Goal: Task Accomplishment & Management: Use online tool/utility

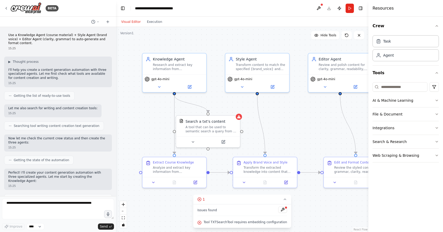
scroll to position [395, 0]
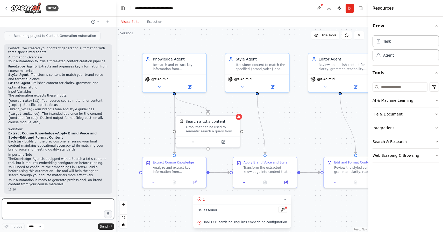
click at [79, 204] on textarea at bounding box center [58, 208] width 112 height 21
type textarea "*"
type textarea "**********"
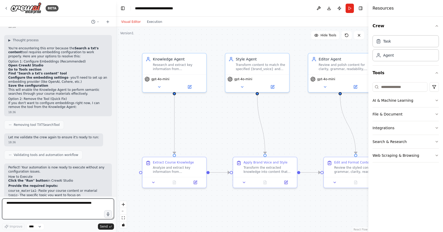
scroll to position [576, 0]
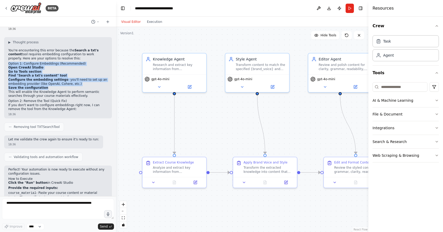
drag, startPoint x: 9, startPoint y: 61, endPoint x: 82, endPoint y: 85, distance: 76.6
click at [82, 85] on div "▶ Thought process You're encountering this error because the Search a txt's con…" at bounding box center [58, 75] width 100 height 71
copy div "Option 1: Configure Embeddings (Recommended) Open CrewAI Studio Go to Tools sec…"
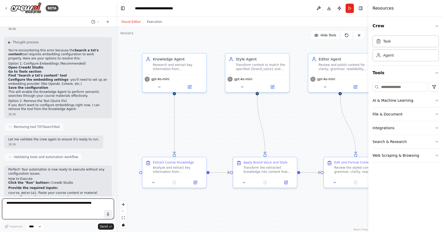
click at [25, 201] on textarea at bounding box center [58, 208] width 112 height 21
paste textarea "**********"
type textarea "**********"
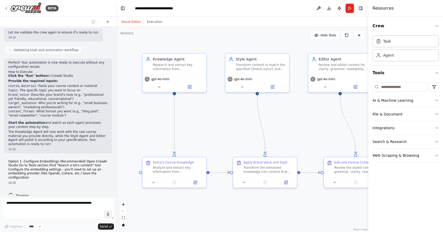
scroll to position [682, 0]
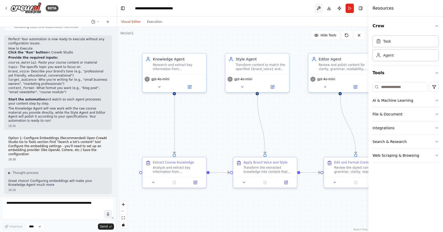
click at [319, 10] on button at bounding box center [319, 8] width 8 height 9
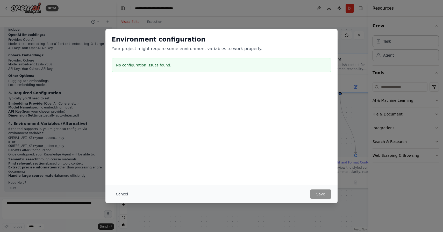
click at [128, 195] on button "Cancel" at bounding box center [122, 193] width 20 height 9
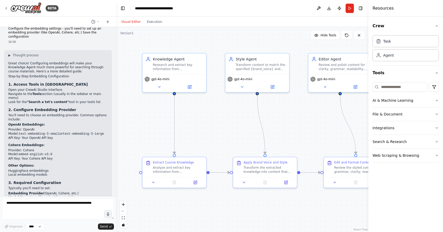
scroll to position [820, 0]
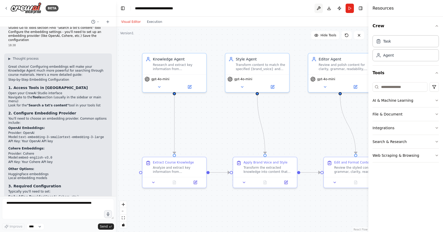
click at [317, 6] on button at bounding box center [319, 8] width 8 height 9
click at [317, 6] on div at bounding box center [319, 8] width 8 height 9
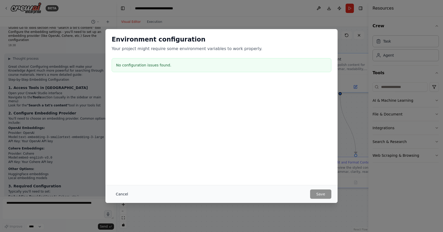
click at [123, 194] on button "Cancel" at bounding box center [122, 193] width 20 height 9
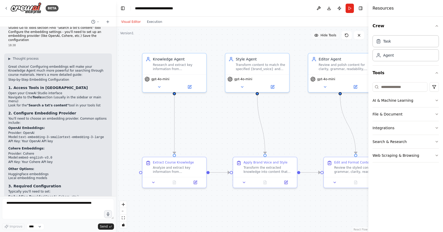
click at [322, 37] on button "Hide Tools" at bounding box center [325, 35] width 28 height 8
click at [322, 37] on button "Show Tools" at bounding box center [325, 35] width 30 height 8
click at [65, 205] on textarea at bounding box center [58, 208] width 112 height 21
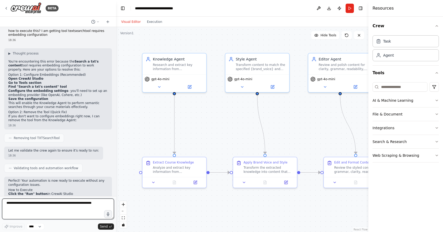
scroll to position [565, 0]
click at [59, 205] on textarea at bounding box center [58, 208] width 112 height 21
type textarea "**********"
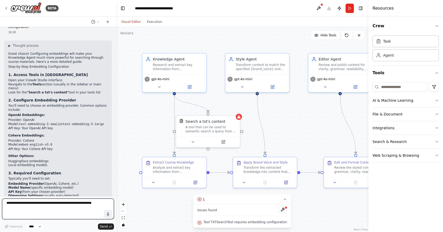
scroll to position [828, 0]
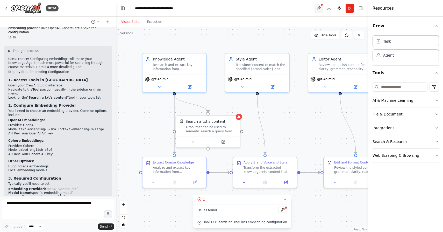
click at [319, 10] on button at bounding box center [319, 8] width 8 height 9
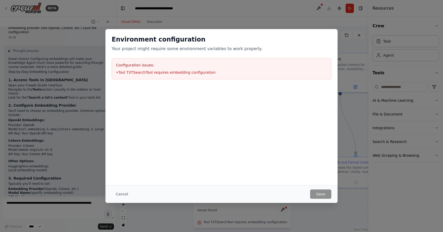
click at [238, 66] on h3 "Configuration issues:" at bounding box center [221, 64] width 211 height 5
click at [187, 71] on li "• Tool TXTSearchTool requires embedding configuration" at bounding box center [221, 72] width 211 height 5
click at [174, 69] on div "Configuration issues: • Tool TXTSearchTool requires embedding configuration" at bounding box center [222, 68] width 220 height 21
click at [125, 194] on button "Cancel" at bounding box center [122, 193] width 20 height 9
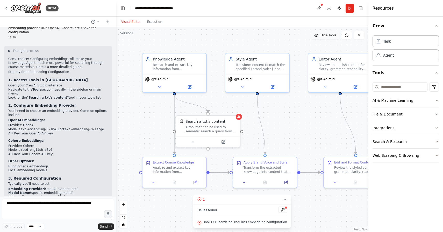
click at [319, 36] on button "Hide Tools" at bounding box center [325, 35] width 28 height 8
click at [319, 36] on button "Show Tools" at bounding box center [325, 35] width 30 height 8
click at [397, 88] on input at bounding box center [400, 86] width 55 height 9
type input "*"
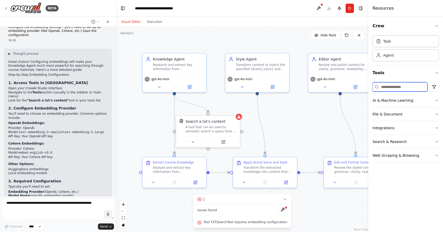
scroll to position [826, 0]
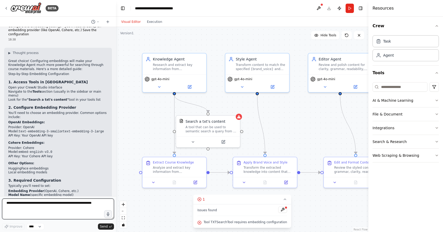
click at [36, 203] on textarea at bounding box center [58, 208] width 112 height 21
type textarea "*"
type textarea "**********"
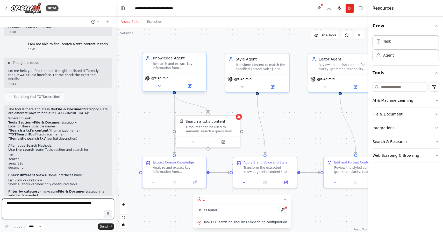
scroll to position [1329, 0]
click at [419, 112] on button "File & Document" at bounding box center [406, 113] width 66 height 13
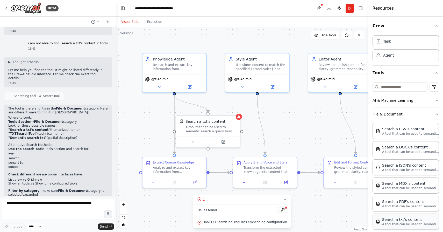
click at [412, 224] on p "A tool that can be used to semantic search a query from a txt's content." at bounding box center [410, 224] width 57 height 4
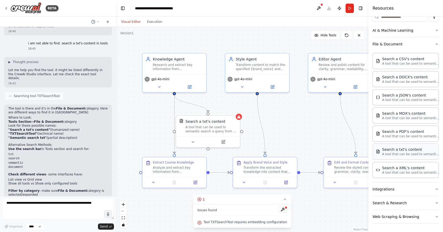
scroll to position [67, 0]
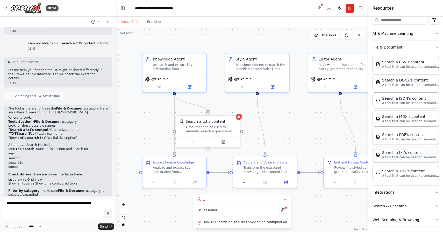
click at [403, 162] on div "Search a txt's content A tool that can be used to semantic search a query from …" at bounding box center [406, 154] width 66 height 16
click at [399, 156] on p "A tool that can be used to semantic search a query from a txt's content." at bounding box center [410, 157] width 57 height 4
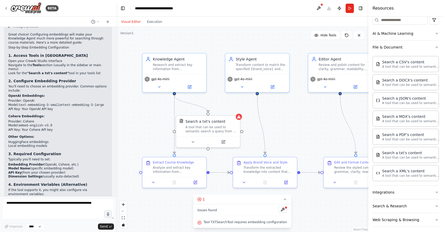
scroll to position [850, 0]
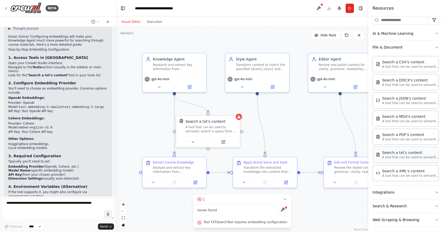
click at [398, 150] on div "Search a txt's content" at bounding box center [410, 152] width 57 height 5
click at [383, 159] on p "A tool that can be used to semantic search a query from a txt's content." at bounding box center [410, 157] width 57 height 4
click at [379, 155] on img at bounding box center [378, 154] width 4 height 4
click at [225, 140] on icon at bounding box center [223, 141] width 4 height 4
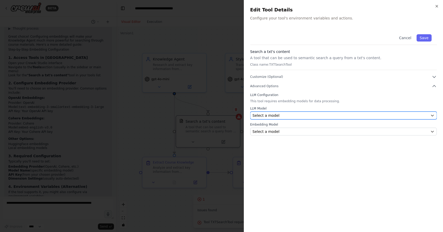
click at [328, 114] on div "Select a model" at bounding box center [341, 115] width 176 height 5
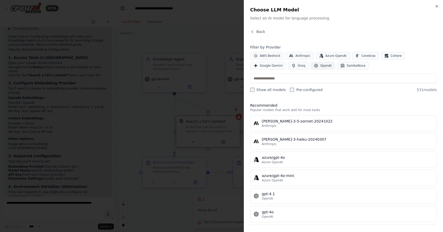
click at [323, 66] on span "OpenAI" at bounding box center [325, 66] width 11 height 4
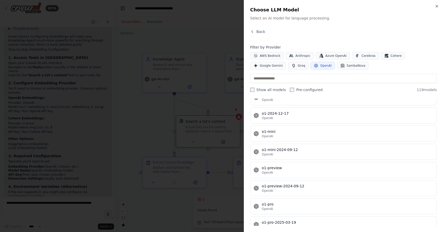
scroll to position [1624, 0]
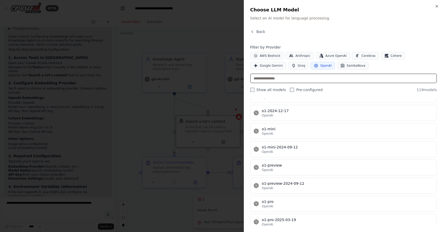
click at [321, 76] on input "text" at bounding box center [343, 78] width 187 height 9
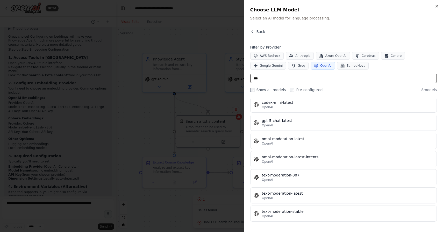
scroll to position [0, 0]
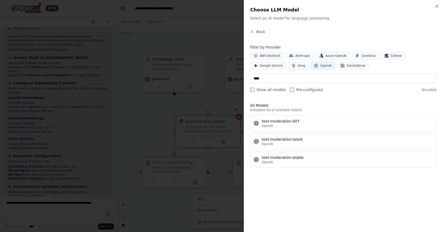
click at [324, 64] on span "OpenAI" at bounding box center [325, 66] width 11 height 4
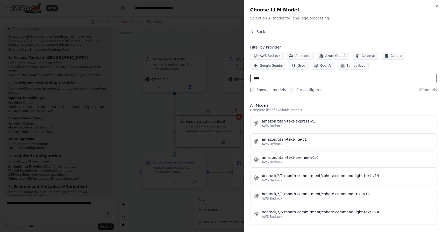
click at [300, 76] on input "****" at bounding box center [343, 78] width 187 height 9
type input "*"
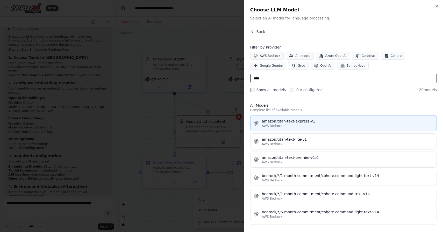
scroll to position [1365, 0]
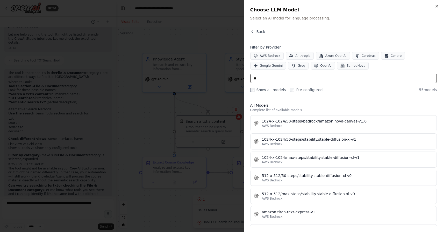
type input "*"
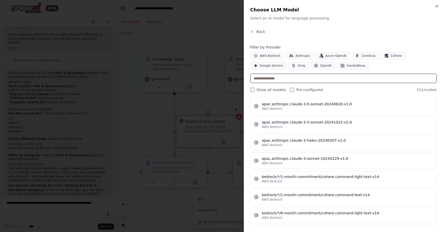
scroll to position [605, 0]
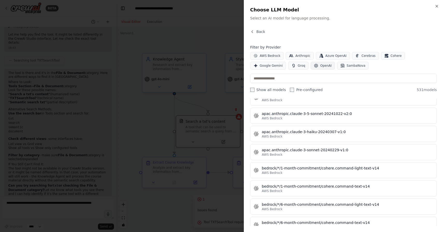
click at [326, 67] on span "OpenAI" at bounding box center [325, 66] width 11 height 4
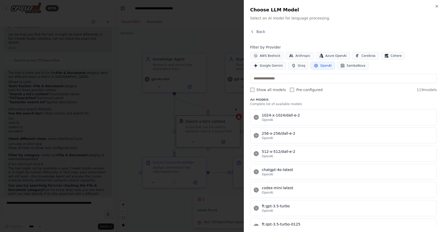
scroll to position [86, 0]
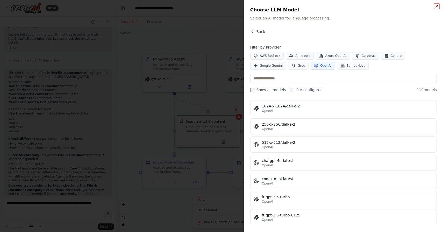
click at [437, 4] on icon "button" at bounding box center [437, 6] width 4 height 4
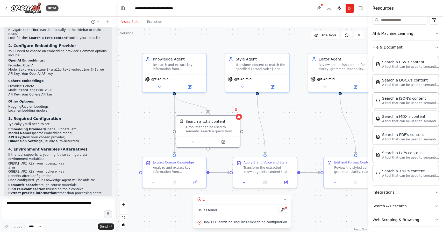
scroll to position [887, 0]
drag, startPoint x: 24, startPoint y: 75, endPoint x: 40, endPoint y: 78, distance: 15.6
click at [40, 76] on li "API Key: Your OpenAI API key" at bounding box center [58, 74] width 100 height 4
click at [44, 76] on li "API Key: Your OpenAI API key" at bounding box center [58, 74] width 100 height 4
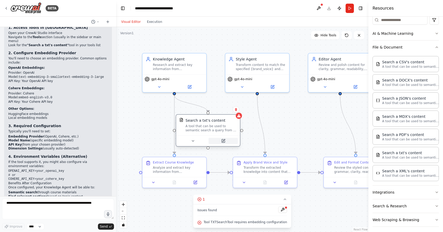
click at [224, 141] on icon at bounding box center [223, 140] width 3 height 3
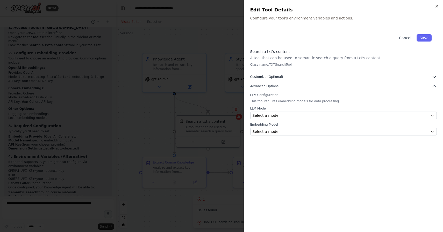
click at [432, 76] on icon "button" at bounding box center [434, 76] width 5 height 5
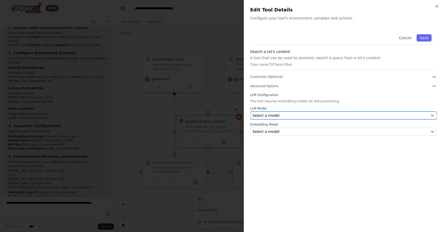
click at [432, 113] on icon "button" at bounding box center [433, 115] width 4 height 4
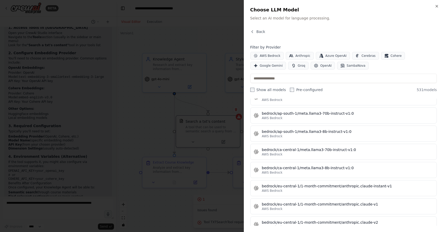
scroll to position [973, 0]
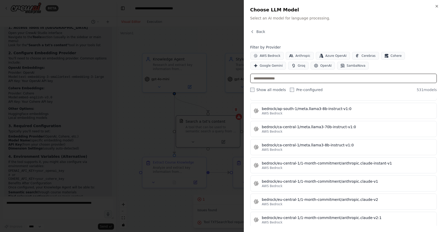
click at [374, 76] on input "text" at bounding box center [343, 78] width 187 height 9
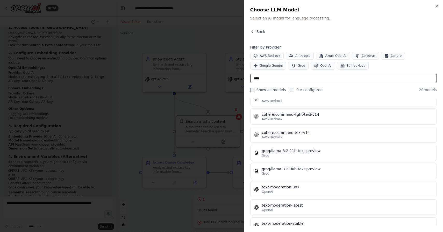
scroll to position [255, 0]
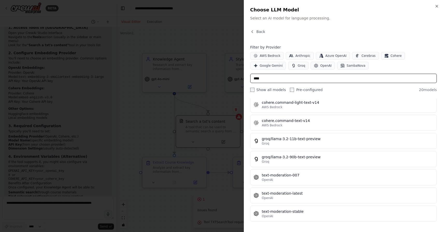
click at [258, 80] on input "****" at bounding box center [343, 78] width 187 height 9
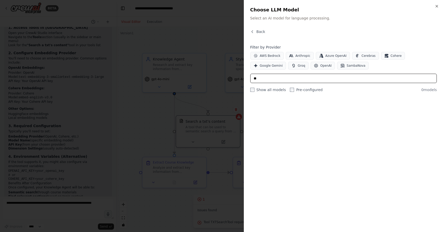
type input "*"
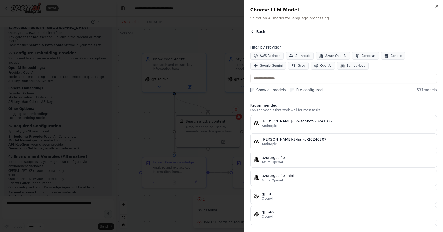
click at [256, 34] on button "Back" at bounding box center [257, 31] width 15 height 5
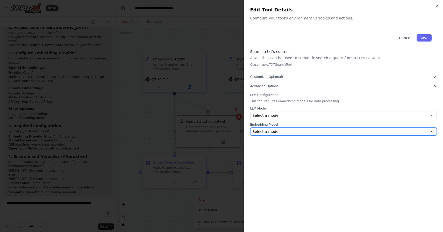
click at [283, 132] on div "Select a model" at bounding box center [341, 131] width 176 height 5
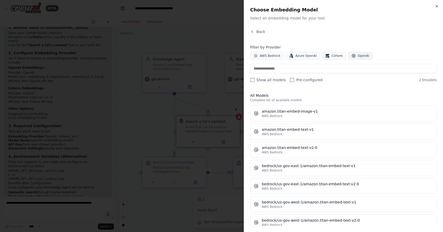
click at [362, 55] on span "OpenAI" at bounding box center [363, 56] width 11 height 4
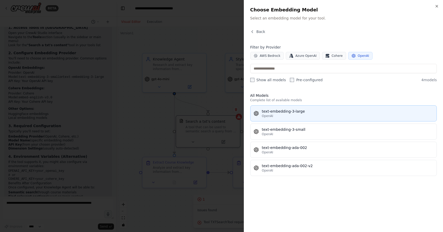
click at [293, 115] on div "OpenAI" at bounding box center [348, 116] width 172 height 4
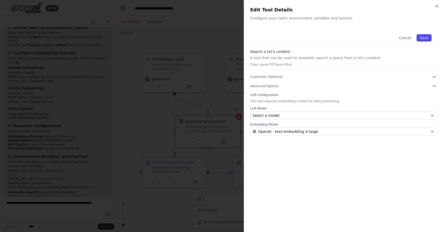
click at [423, 36] on button "Save" at bounding box center [424, 37] width 15 height 7
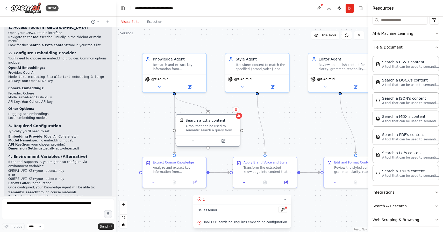
click at [239, 119] on div "Search a txt's content A tool that can be used to semantic search a query from …" at bounding box center [208, 125] width 64 height 21
click at [223, 140] on icon at bounding box center [224, 140] width 2 height 2
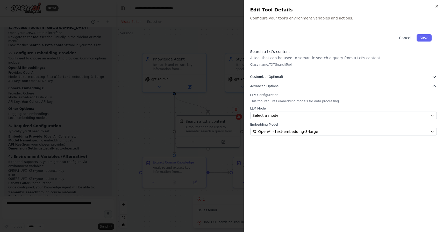
click at [277, 76] on span "Customize (Optional)" at bounding box center [266, 77] width 33 height 4
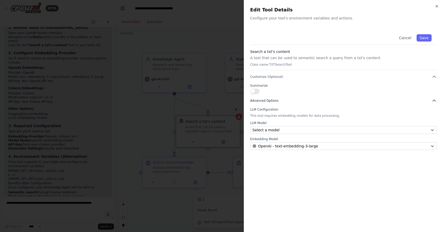
click at [277, 98] on button "Advanced Options" at bounding box center [343, 100] width 187 height 5
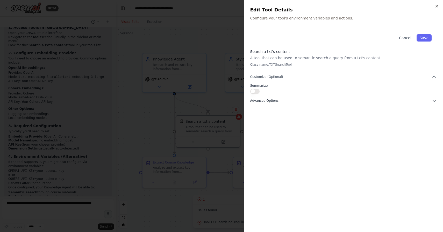
click at [434, 99] on icon "button" at bounding box center [434, 100] width 5 height 5
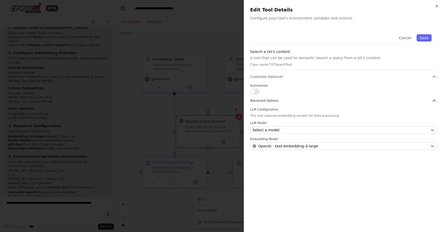
click at [434, 100] on icon "button" at bounding box center [434, 100] width 5 height 5
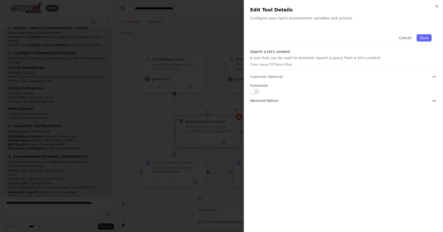
click at [434, 100] on icon "button" at bounding box center [434, 100] width 5 height 5
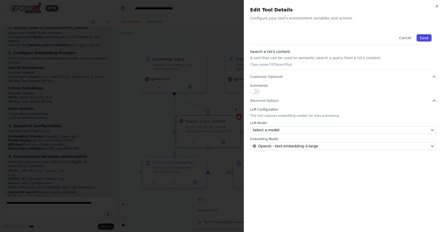
click at [428, 37] on button "Save" at bounding box center [424, 37] width 15 height 7
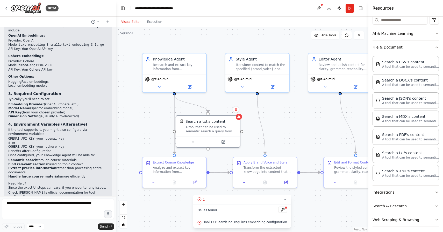
scroll to position [912, 0]
click at [193, 141] on button at bounding box center [192, 141] width 29 height 6
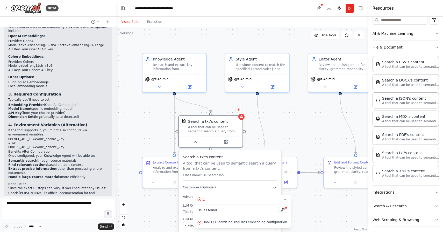
click at [230, 166] on p "A tool that can be used to semantic search a query from a txt's content." at bounding box center [230, 165] width 94 height 10
click at [228, 140] on button at bounding box center [225, 141] width 29 height 6
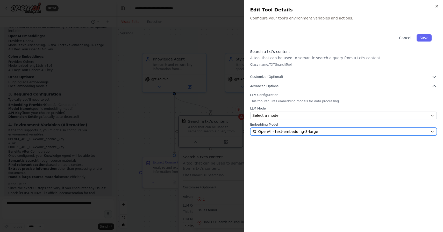
click at [304, 132] on span "OpenAI - text-embedding-3-large" at bounding box center [288, 131] width 60 height 5
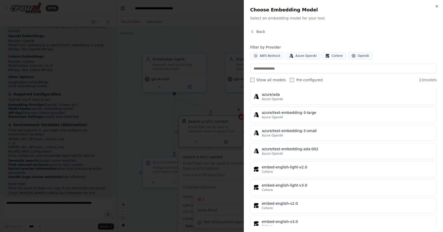
scroll to position [299, 0]
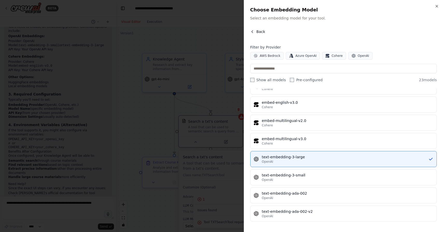
click at [261, 31] on span "Back" at bounding box center [261, 31] width 9 height 5
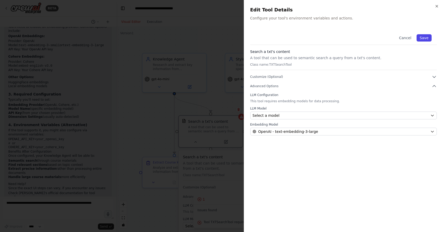
click at [428, 37] on button "Save" at bounding box center [424, 37] width 15 height 7
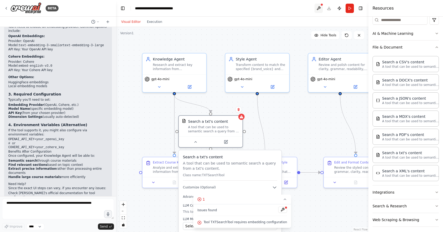
click at [317, 6] on button at bounding box center [319, 8] width 8 height 9
click at [320, 8] on div at bounding box center [319, 8] width 8 height 9
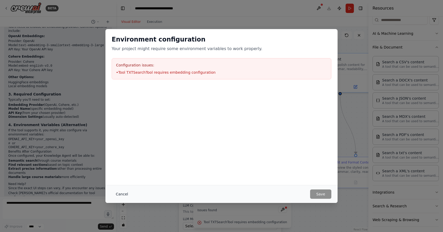
click at [122, 192] on button "Cancel" at bounding box center [122, 193] width 20 height 9
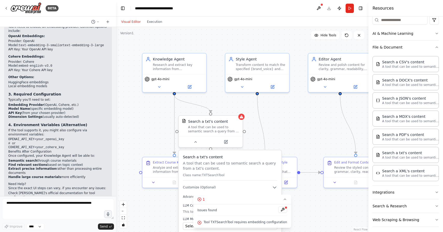
click at [286, 129] on div ".deletable-edge-delete-btn { width: 20px; height: 20px; border: 0px solid #ffff…" at bounding box center [242, 129] width 252 height 205
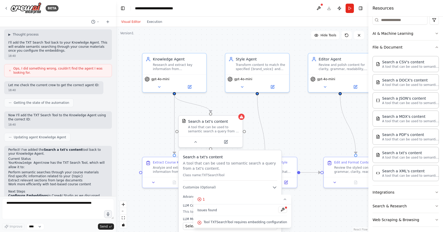
scroll to position [1149, 0]
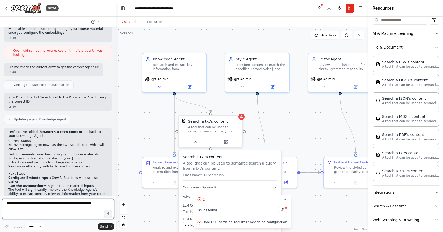
click at [20, 206] on textarea at bounding box center [58, 208] width 112 height 21
type textarea "**********"
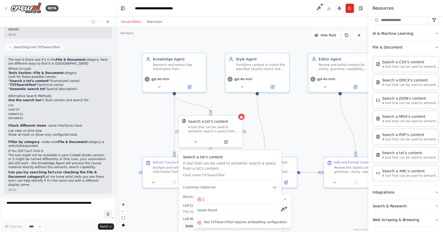
scroll to position [1395, 0]
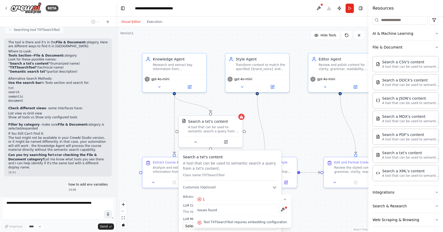
click at [150, 121] on div ".deletable-edge-delete-btn { width: 20px; height: 20px; border: 0px solid #ffff…" at bounding box center [242, 129] width 252 height 205
click at [161, 202] on div ".deletable-edge-delete-btn { width: 20px; height: 20px; border: 0px solid #ffff…" at bounding box center [242, 129] width 252 height 205
click at [254, 191] on div "Search a txt's content A tool that can be used to semantic search a query from …" at bounding box center [230, 205] width 103 height 111
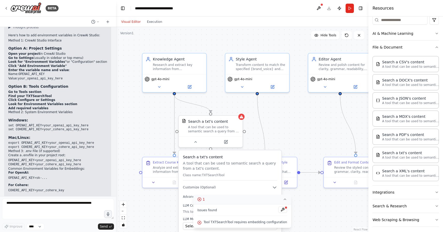
click at [200, 199] on icon at bounding box center [200, 199] width 4 height 4
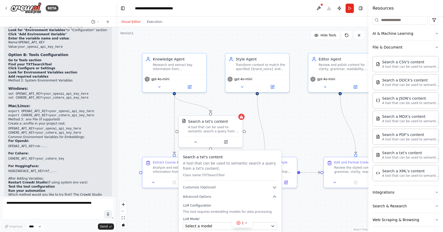
scroll to position [1607, 0]
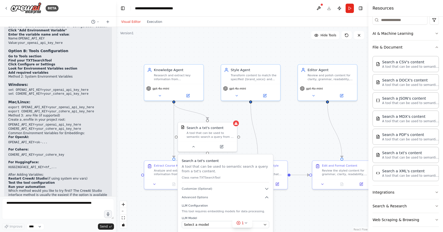
click at [167, 206] on div ".deletable-edge-delete-btn { width: 20px; height: 20px; border: 0px solid #ffff…" at bounding box center [242, 129] width 252 height 205
click at [193, 147] on button at bounding box center [193, 146] width 27 height 6
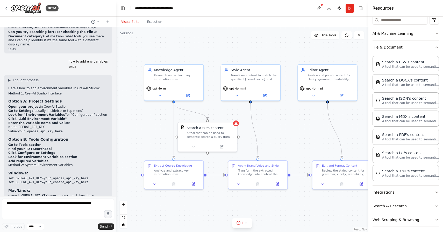
scroll to position [1518, 0]
click at [31, 109] on li "Go to Settings (usually in sidebar or top menu)" at bounding box center [58, 111] width 100 height 4
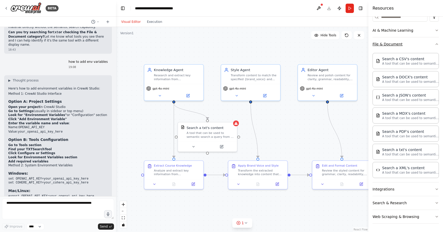
scroll to position [0, 0]
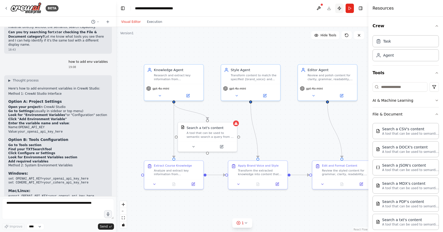
click at [340, 11] on button "Publish" at bounding box center [339, 8] width 8 height 9
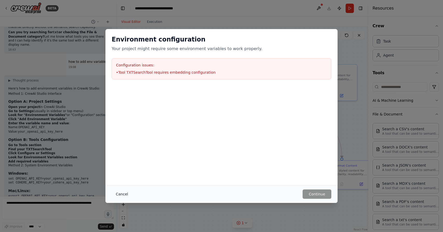
click at [124, 194] on button "Cancel" at bounding box center [122, 193] width 20 height 9
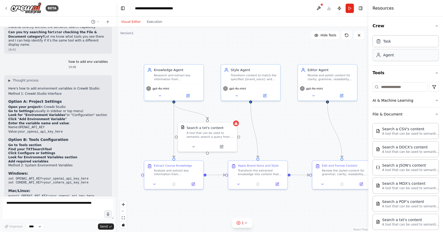
click at [390, 55] on div "Agent" at bounding box center [388, 54] width 11 height 5
click at [435, 115] on icon "button" at bounding box center [437, 114] width 4 height 4
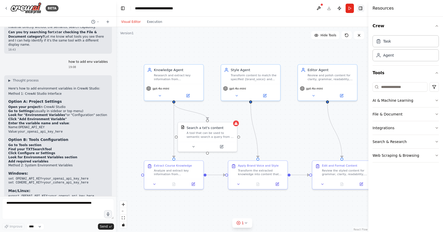
click at [364, 10] on button "Toggle Right Sidebar" at bounding box center [360, 8] width 7 height 7
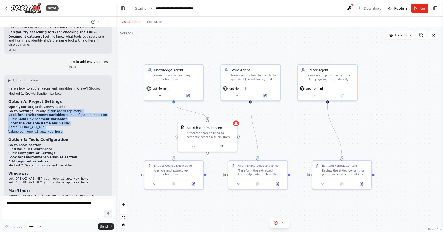
drag, startPoint x: 43, startPoint y: 95, endPoint x: 65, endPoint y: 115, distance: 30.3
click at [65, 115] on ol "Open your project in CrewAI Studio Go to Settings (usually in sidebar or top me…" at bounding box center [58, 119] width 100 height 29
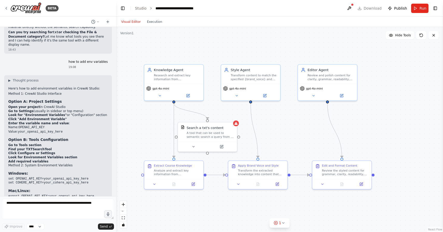
click at [61, 137] on h3 "Option B: Tools Configuration" at bounding box center [58, 139] width 100 height 5
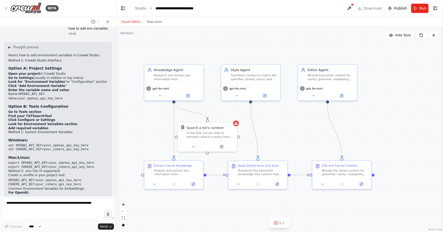
scroll to position [1552, 0]
drag, startPoint x: 34, startPoint y: 98, endPoint x: 42, endPoint y: 111, distance: 15.5
click at [42, 111] on ol "Go to Tools section Find your TXTSearchTool Click Configure or Settings Look fo…" at bounding box center [58, 119] width 100 height 20
click at [33, 114] on strong "Find your TXTSearchTool" at bounding box center [30, 116] width 44 height 4
click at [436, 11] on button "Toggle Right Sidebar" at bounding box center [435, 8] width 7 height 7
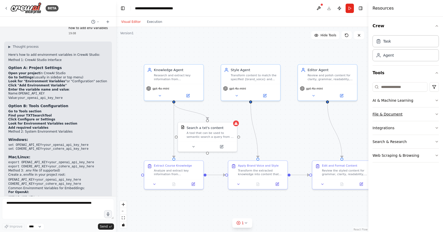
click at [404, 112] on button "File & Document" at bounding box center [406, 113] width 66 height 13
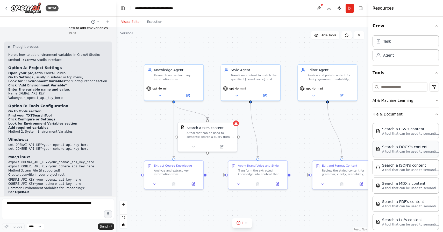
scroll to position [70, 0]
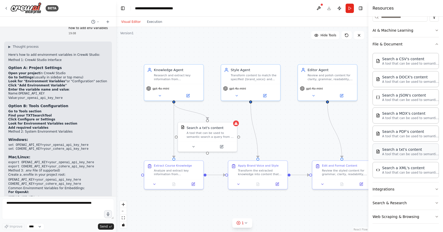
click at [398, 153] on p "A tool that can be used to semantic search a query from a txt's content." at bounding box center [410, 154] width 57 height 4
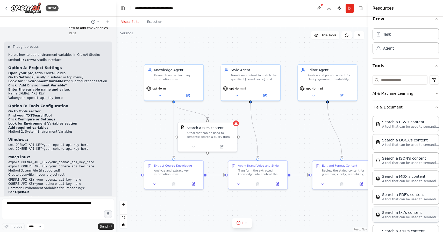
scroll to position [0, 0]
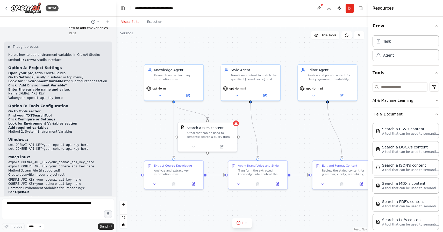
click at [435, 115] on icon "button" at bounding box center [437, 114] width 4 height 4
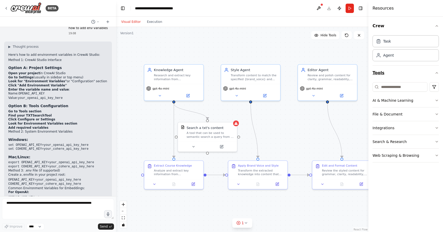
click at [439, 72] on icon "button" at bounding box center [437, 73] width 4 height 4
click at [440, 31] on div "Crew Task Agent Tools" at bounding box center [406, 124] width 75 height 215
click at [438, 27] on icon "button" at bounding box center [437, 26] width 4 height 4
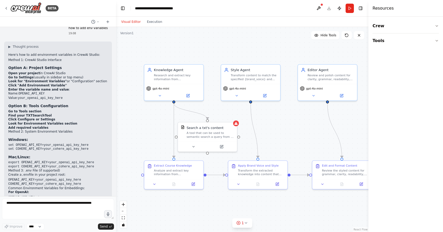
click at [365, 8] on header "**********" at bounding box center [242, 8] width 252 height 17
click at [363, 8] on button "Toggle Right Sidebar" at bounding box center [360, 8] width 7 height 7
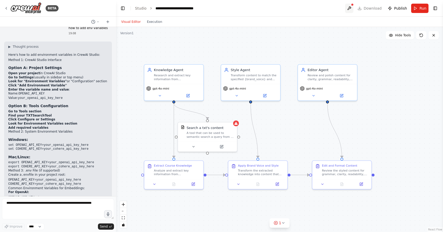
click at [352, 8] on button at bounding box center [349, 8] width 8 height 9
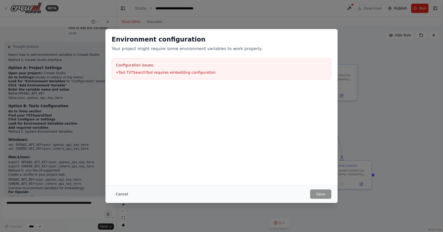
click at [125, 192] on button "Cancel" at bounding box center [122, 193] width 20 height 9
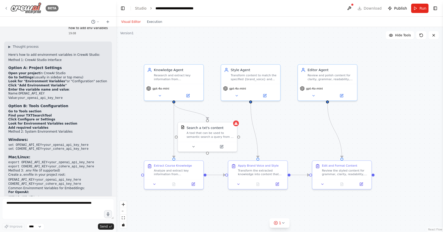
click at [6, 7] on icon at bounding box center [6, 8] width 4 height 4
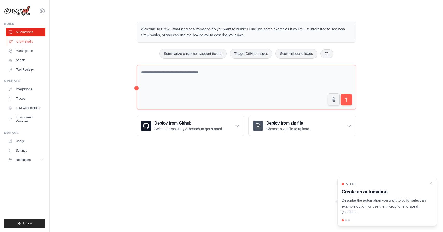
click at [21, 41] on link "Crew Studio" at bounding box center [26, 41] width 39 height 8
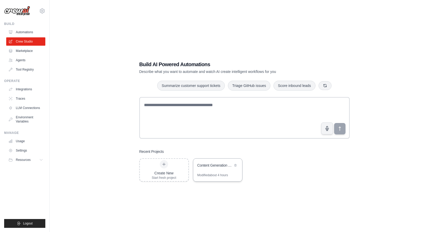
click at [214, 166] on div "Content Generation Automation" at bounding box center [216, 165] width 36 height 5
click at [32, 118] on link "Environment Variables" at bounding box center [26, 119] width 39 height 12
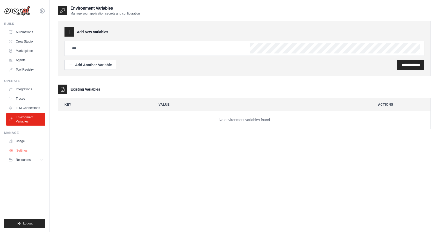
click at [21, 149] on link "Settings" at bounding box center [26, 150] width 39 height 8
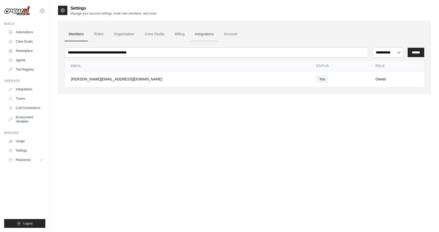
click at [214, 33] on link "Integrations" at bounding box center [204, 34] width 27 height 14
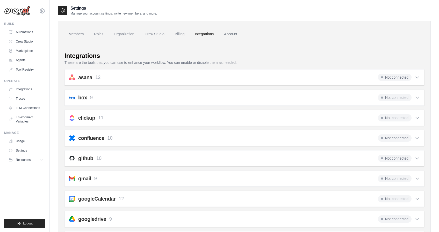
click at [232, 36] on link "Account" at bounding box center [231, 34] width 22 height 14
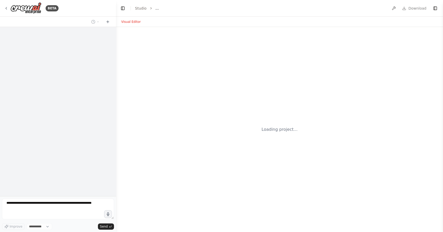
select select "****"
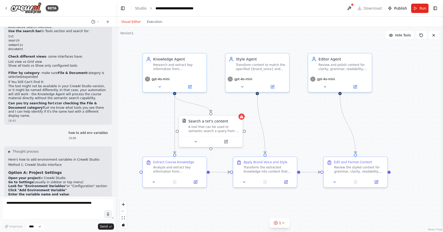
scroll to position [1607, 0]
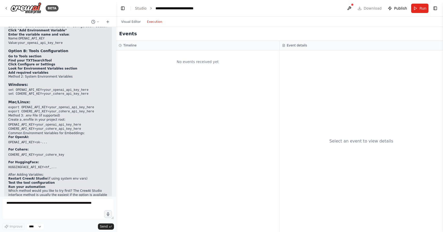
click at [155, 21] on button "Execution" at bounding box center [155, 22] width 22 height 6
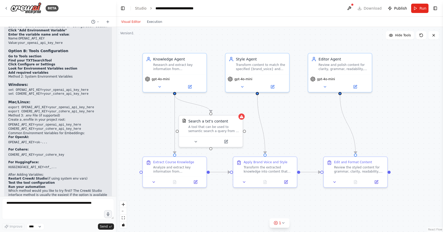
click at [135, 23] on button "Visual Editor" at bounding box center [131, 22] width 26 height 6
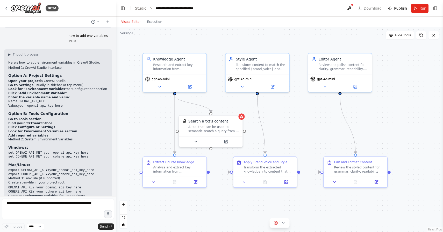
scroll to position [1542, 0]
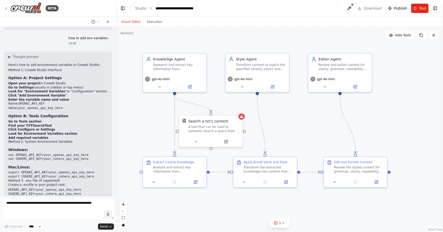
click at [34, 81] on strong "Open your project" at bounding box center [24, 83] width 32 height 4
click at [419, 8] on button "Run" at bounding box center [419, 8] width 17 height 9
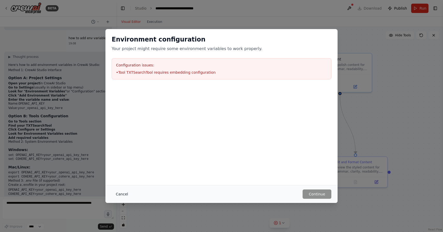
click at [120, 192] on button "Cancel" at bounding box center [122, 193] width 20 height 9
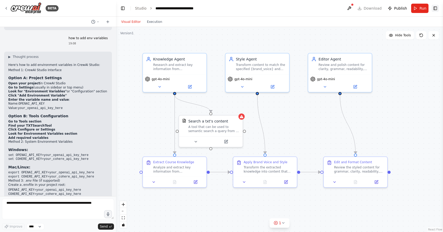
click at [434, 9] on button "Toggle Right Sidebar" at bounding box center [435, 8] width 7 height 7
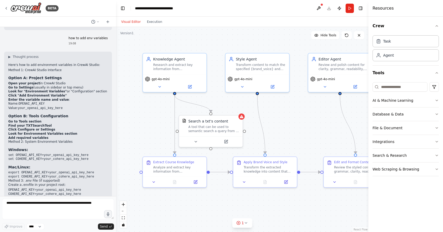
click at [365, 8] on header "**********" at bounding box center [242, 8] width 252 height 17
click at [363, 8] on button "Toggle Right Sidebar" at bounding box center [360, 8] width 7 height 7
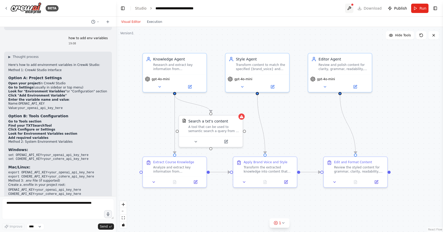
click at [354, 6] on button at bounding box center [349, 8] width 8 height 9
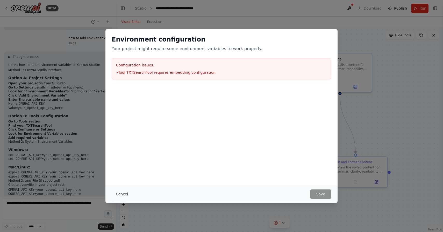
click at [123, 193] on button "Cancel" at bounding box center [122, 193] width 20 height 9
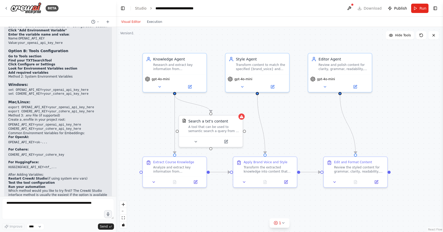
scroll to position [1600, 0]
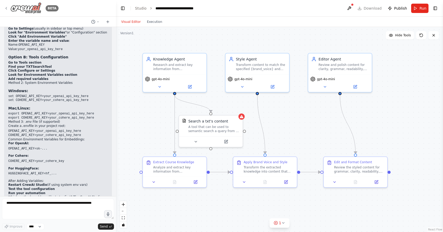
click at [8, 9] on icon at bounding box center [6, 8] width 4 height 4
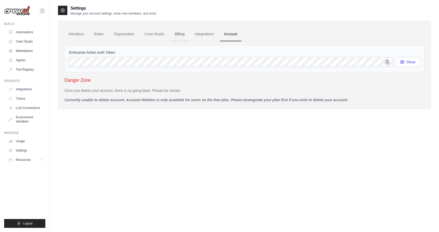
click at [183, 33] on link "Billing" at bounding box center [180, 34] width 18 height 14
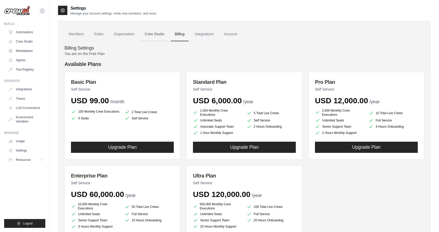
click at [157, 32] on link "Crew Studio" at bounding box center [155, 34] width 28 height 14
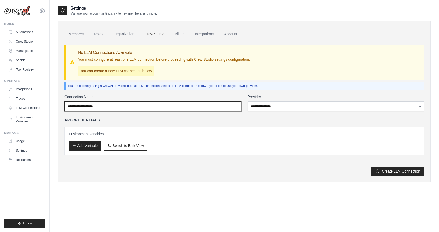
click at [154, 108] on input "Connection Name" at bounding box center [153, 106] width 177 height 10
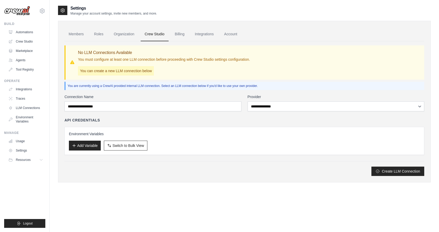
click at [238, 130] on div "Environment Variables Add Variable Switch to Bulk View Switch to Table View" at bounding box center [245, 141] width 360 height 28
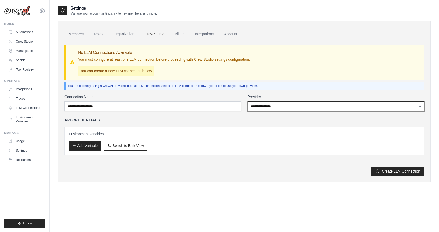
click at [284, 102] on select "**********" at bounding box center [336, 106] width 177 height 10
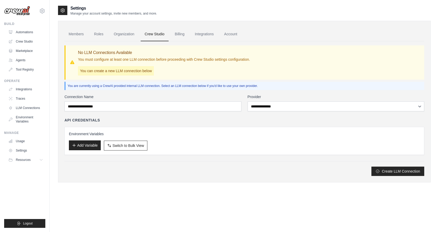
click at [94, 147] on button "Add Variable" at bounding box center [85, 145] width 32 height 10
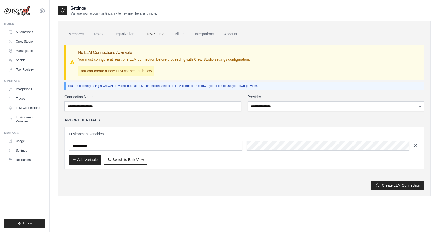
click at [418, 143] on icon "button" at bounding box center [415, 145] width 5 height 5
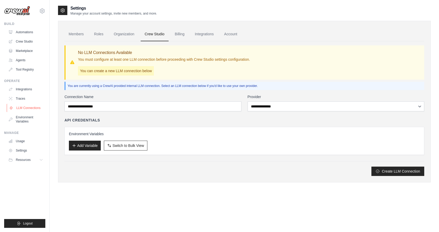
click at [26, 111] on link "LLM Connections" at bounding box center [26, 108] width 39 height 8
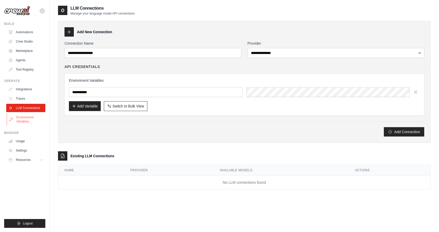
click at [25, 119] on link "Environment Variables" at bounding box center [26, 119] width 39 height 12
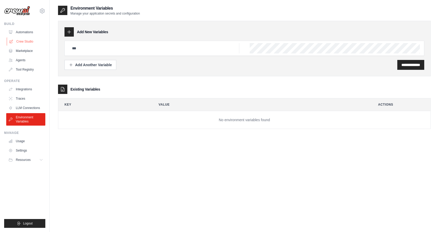
click at [29, 40] on link "Crew Studio" at bounding box center [26, 41] width 39 height 8
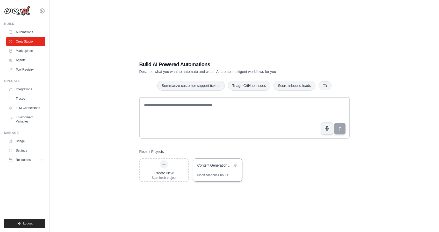
click at [219, 165] on div "Content Generation Automation" at bounding box center [216, 165] width 36 height 5
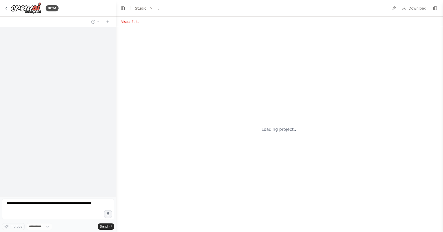
select select "****"
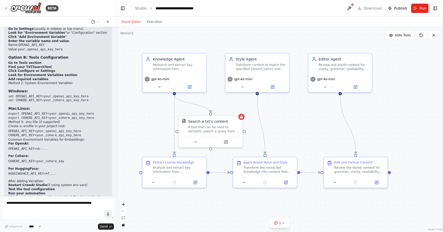
scroll to position [1607, 0]
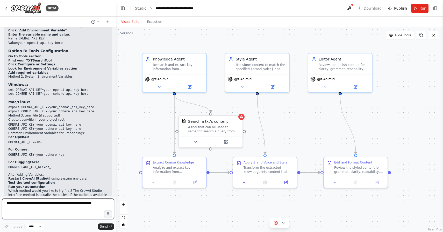
click at [44, 200] on textarea at bounding box center [58, 208] width 112 height 21
type textarea "*"
type textarea "**********"
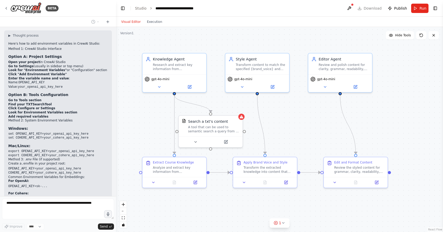
scroll to position [1556, 0]
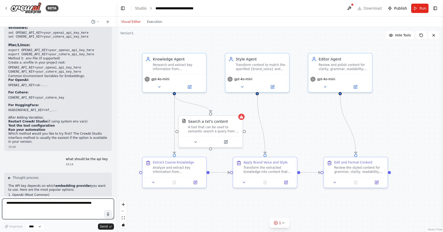
drag, startPoint x: 45, startPoint y: 74, endPoint x: 21, endPoint y: 74, distance: 23.3
click at [20, 74] on div "▶ Thought process Here's how to add environment variables in CrewAI Studio: Met…" at bounding box center [58, 38] width 100 height 211
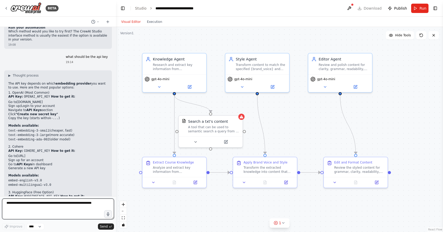
scroll to position [1764, 0]
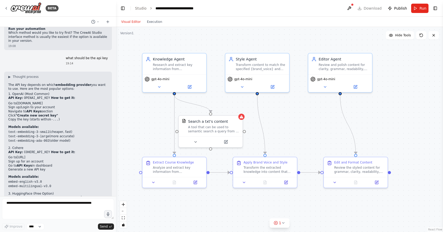
drag, startPoint x: 17, startPoint y: 87, endPoint x: 47, endPoint y: 87, distance: 30.6
click at [47, 101] on li "Go to platform.openai.com" at bounding box center [58, 103] width 100 height 4
click at [48, 101] on li "Go to platform.openai.com" at bounding box center [58, 103] width 100 height 4
drag, startPoint x: 48, startPoint y: 86, endPoint x: 17, endPoint y: 87, distance: 30.9
click at [17, 101] on li "Go to platform.openai.com" at bounding box center [58, 103] width 100 height 4
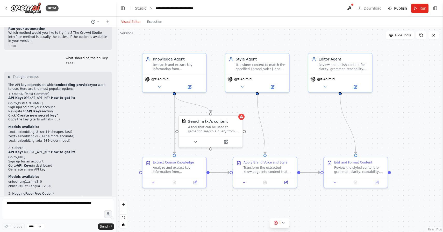
copy link "[DOMAIN_NAME]"
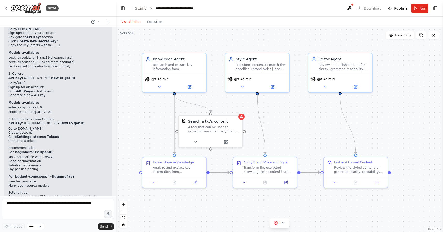
scroll to position [1838, 0]
click at [18, 127] on link "[DOMAIN_NAME]" at bounding box center [30, 129] width 26 height 4
